Goal: Find contact information: Find contact information

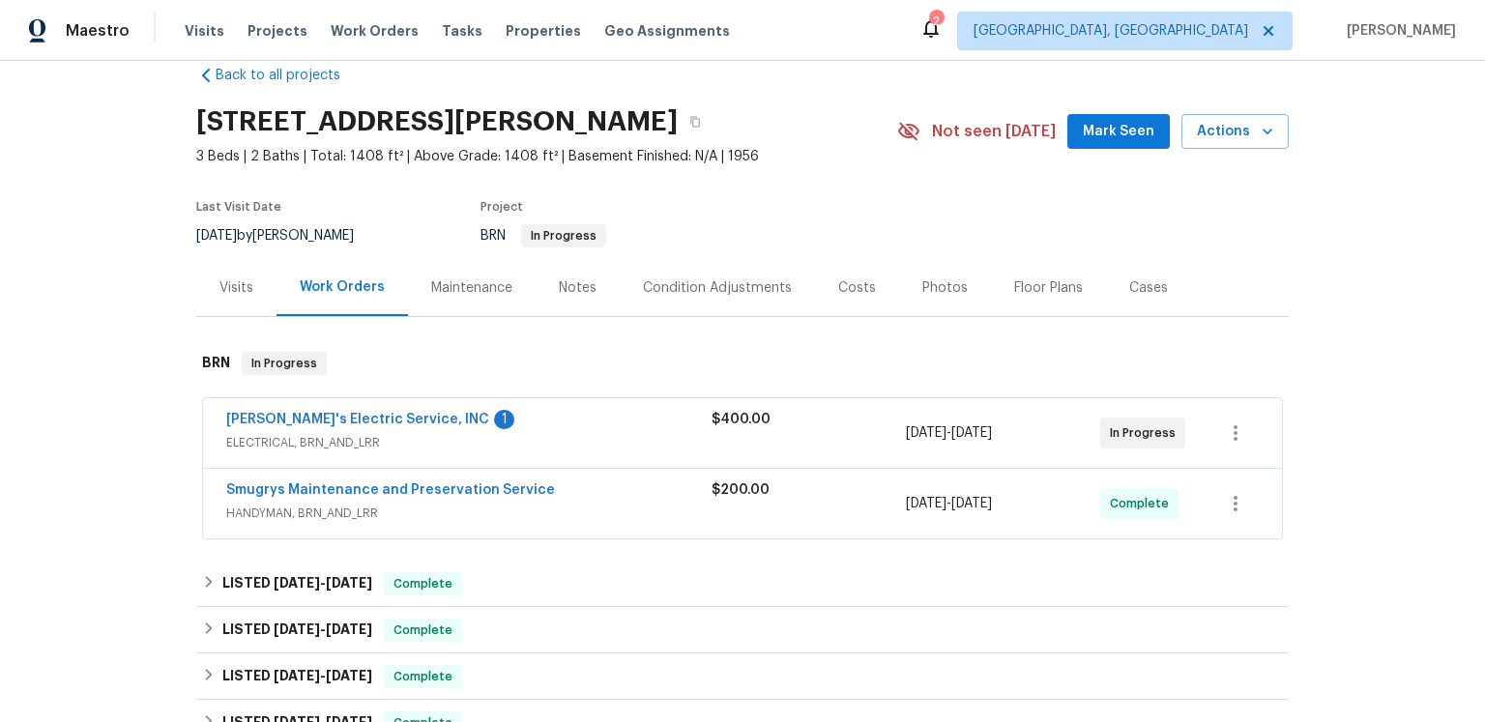
scroll to position [69, 0]
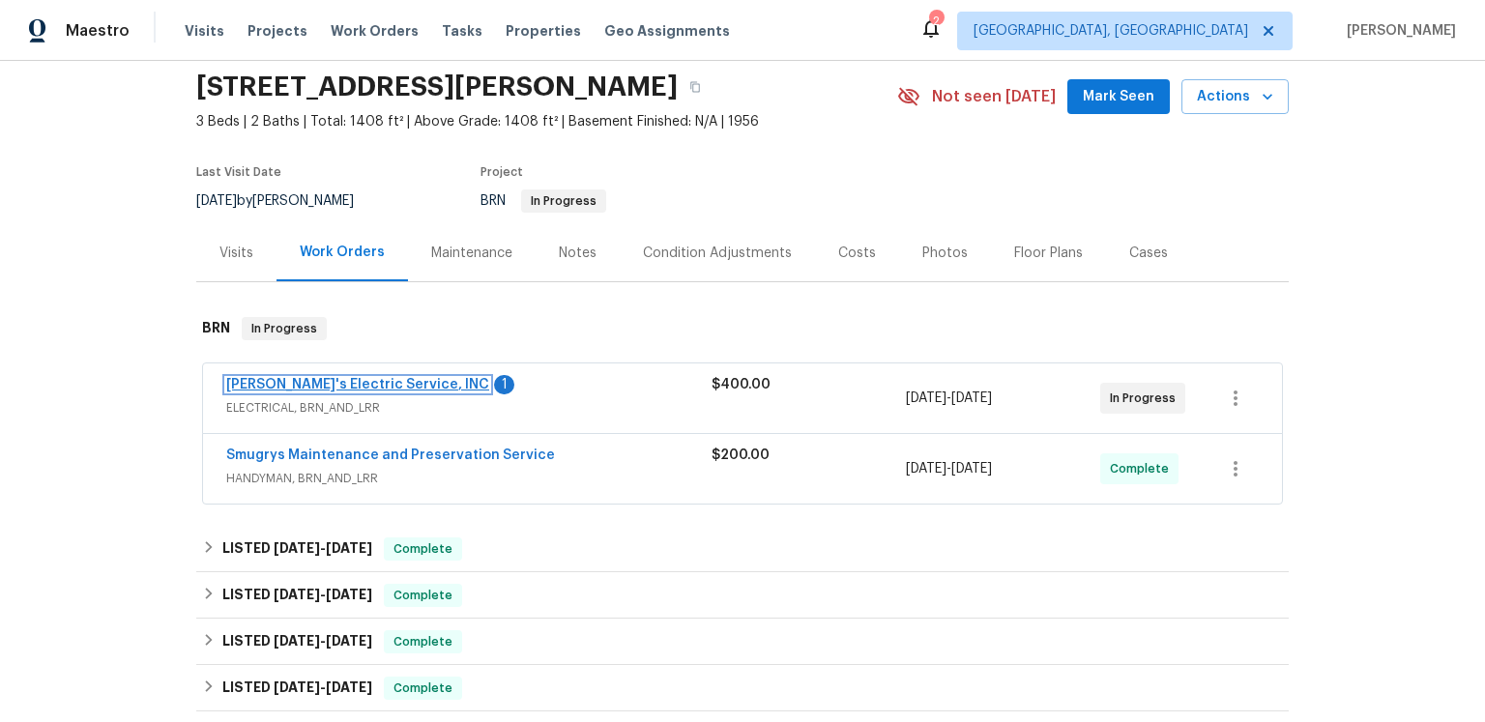
click at [411, 392] on link "[PERSON_NAME]'s Electric Service, INC" at bounding box center [357, 385] width 263 height 14
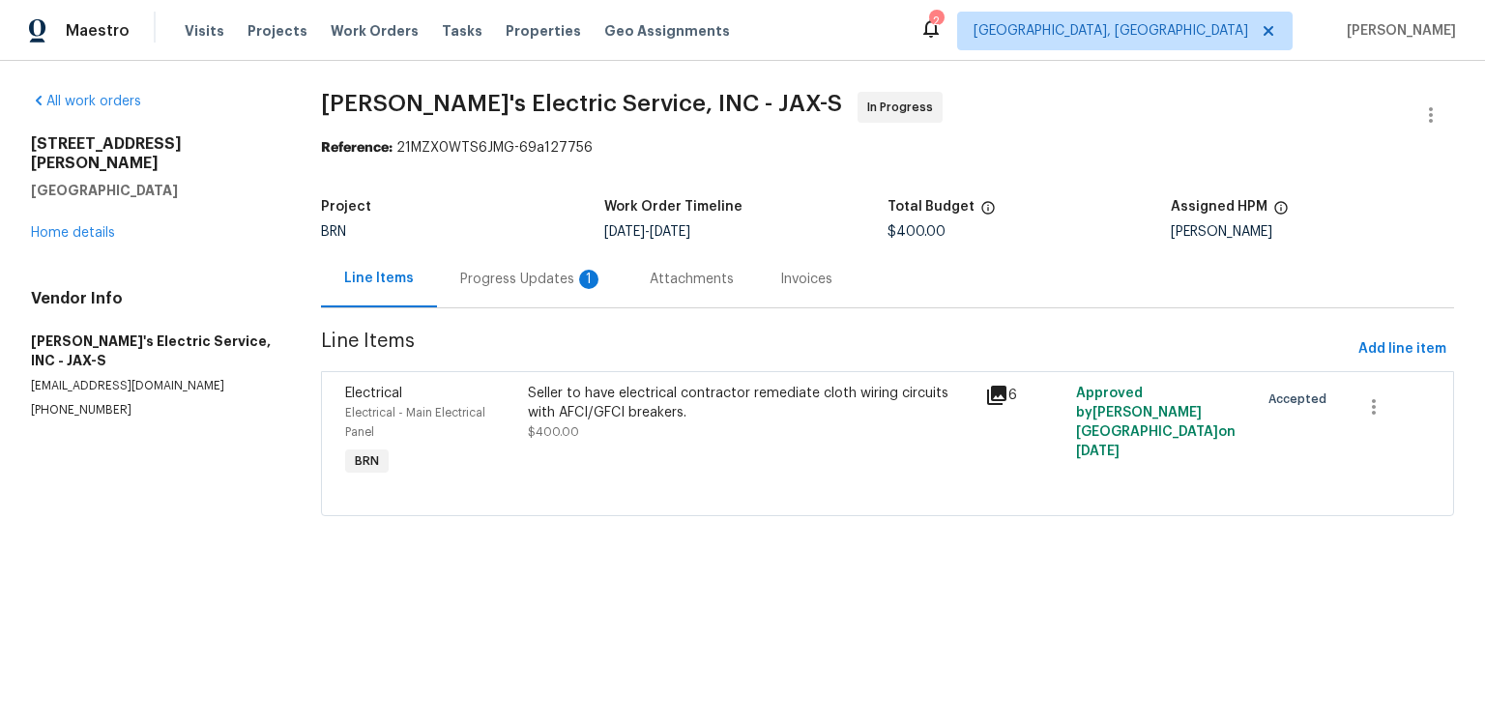
click at [579, 289] on div "Progress Updates 1" at bounding box center [531, 279] width 143 height 19
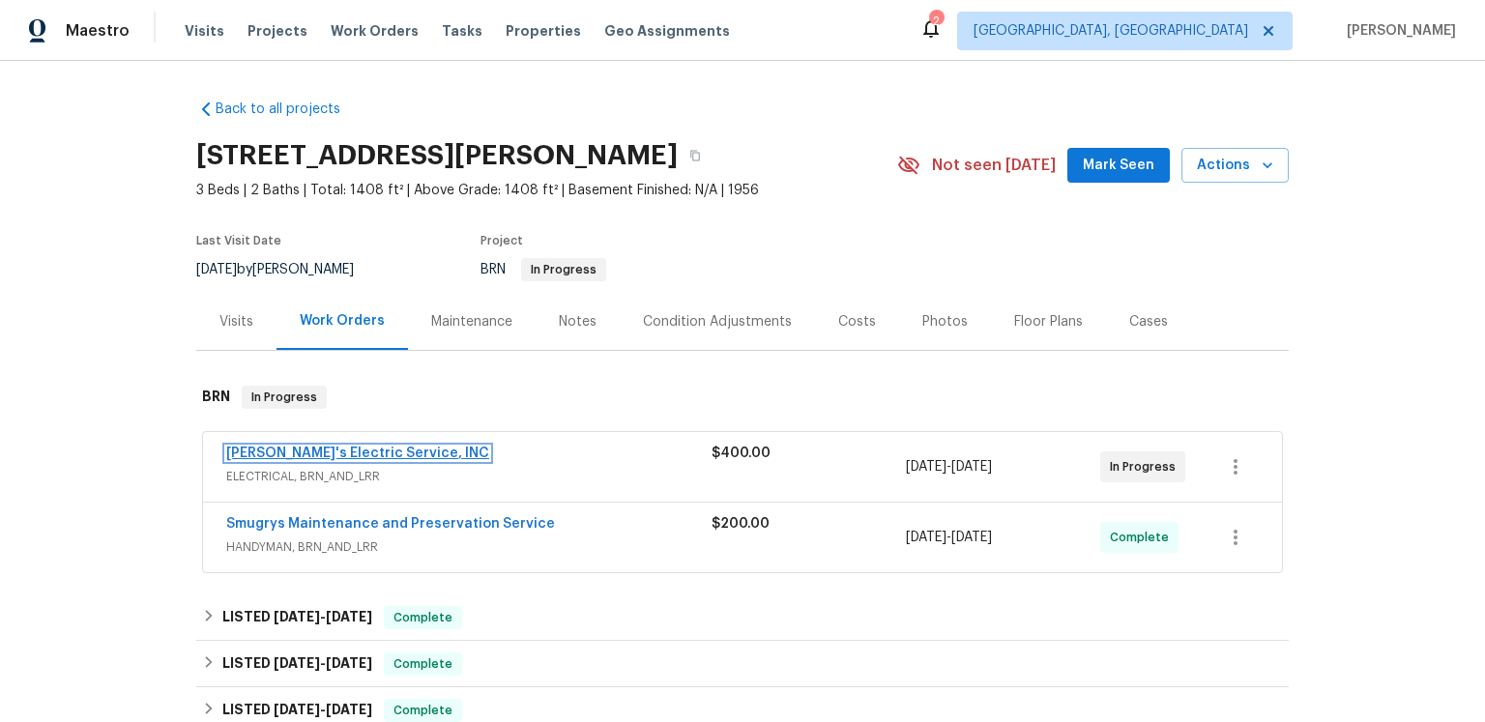
click at [349, 460] on link "[PERSON_NAME]'s Electric Service, INC" at bounding box center [357, 454] width 263 height 14
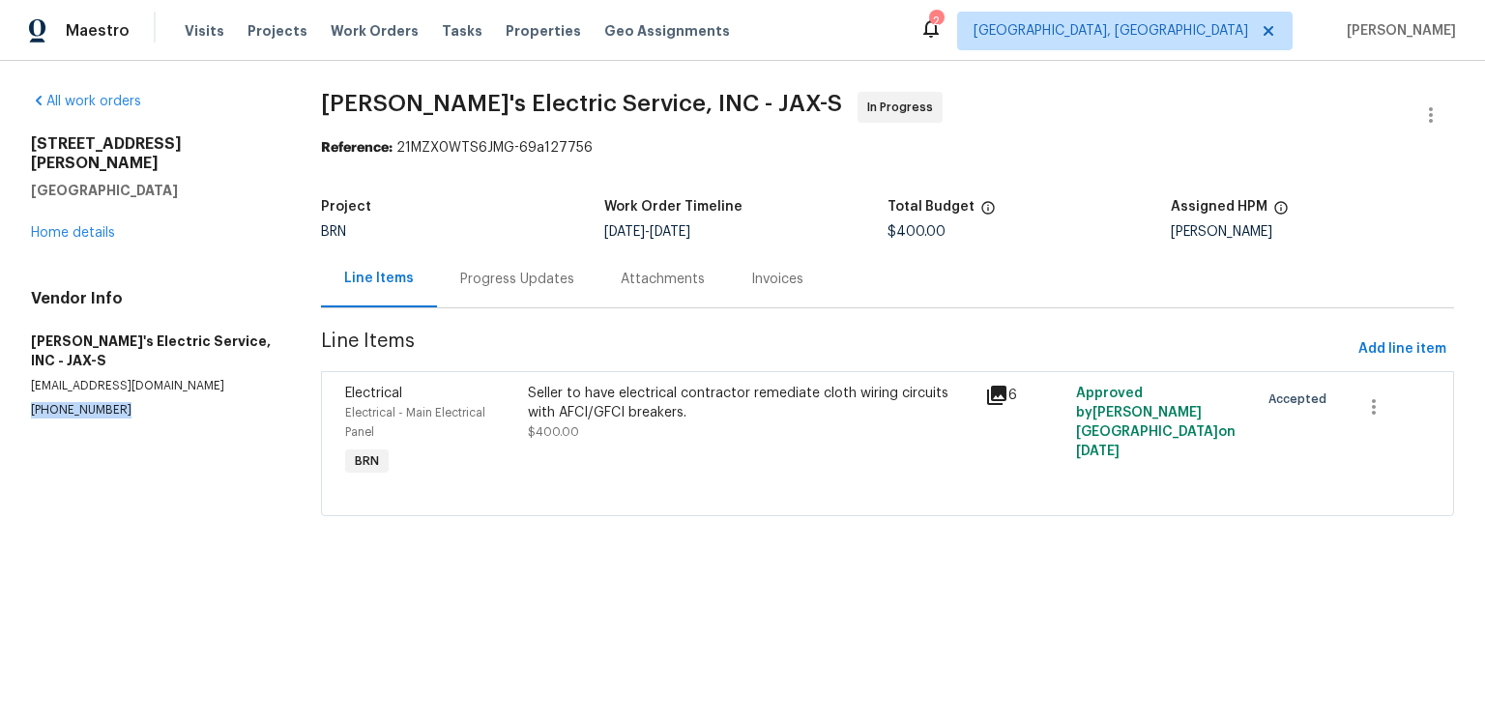
drag, startPoint x: 152, startPoint y: 432, endPoint x: 35, endPoint y: 445, distance: 117.7
click at [35, 445] on div "All work orders [STREET_ADDRESS][PERSON_NAME] Home details Vendor Info [PERSON_…" at bounding box center [742, 316] width 1485 height 510
copy p "[PHONE_NUMBER]"
